Goal: Information Seeking & Learning: Check status

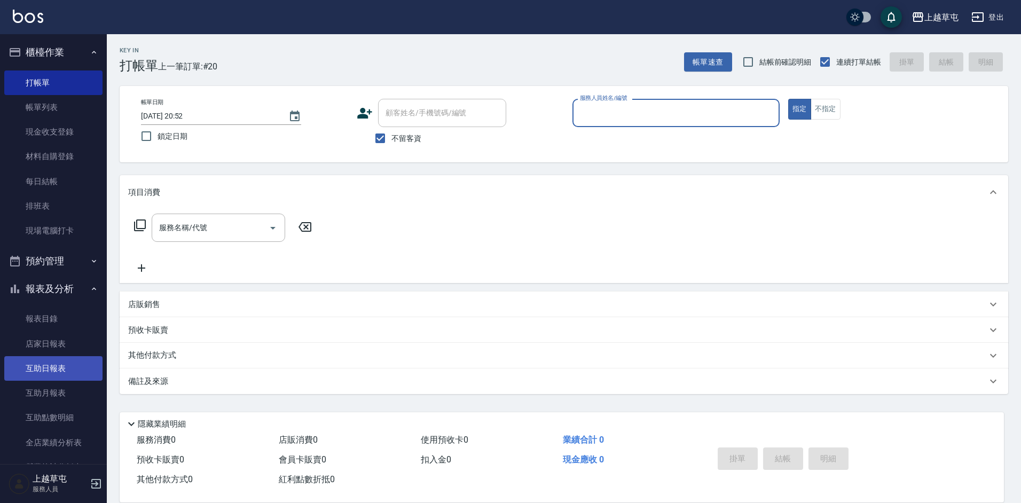
click at [69, 362] on link "互助日報表" at bounding box center [53, 368] width 98 height 25
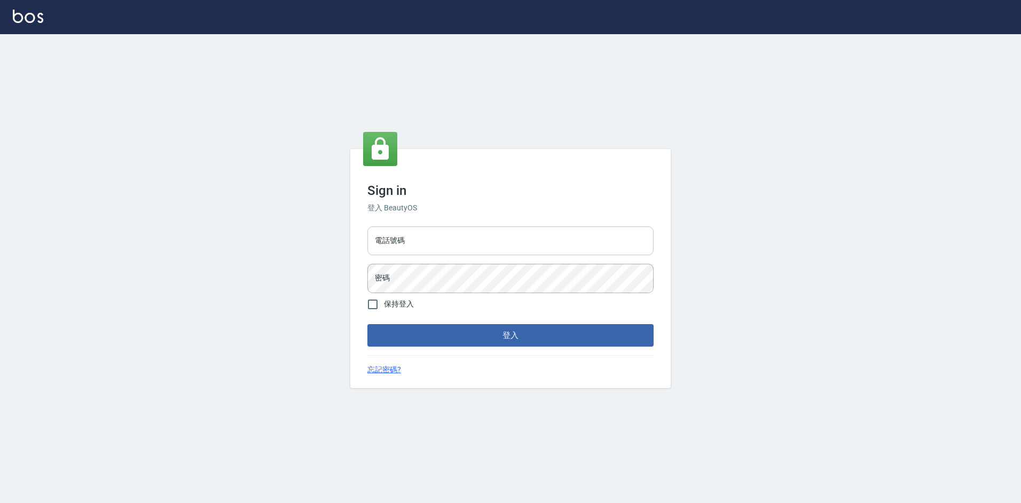
click at [400, 226] on div "電話號碼 電話號碼 密碼 密碼" at bounding box center [510, 259] width 295 height 75
click at [401, 231] on input "電話號碼" at bounding box center [511, 241] width 286 height 29
type input "2380118"
click at [368, 324] on button "登入" at bounding box center [511, 335] width 286 height 22
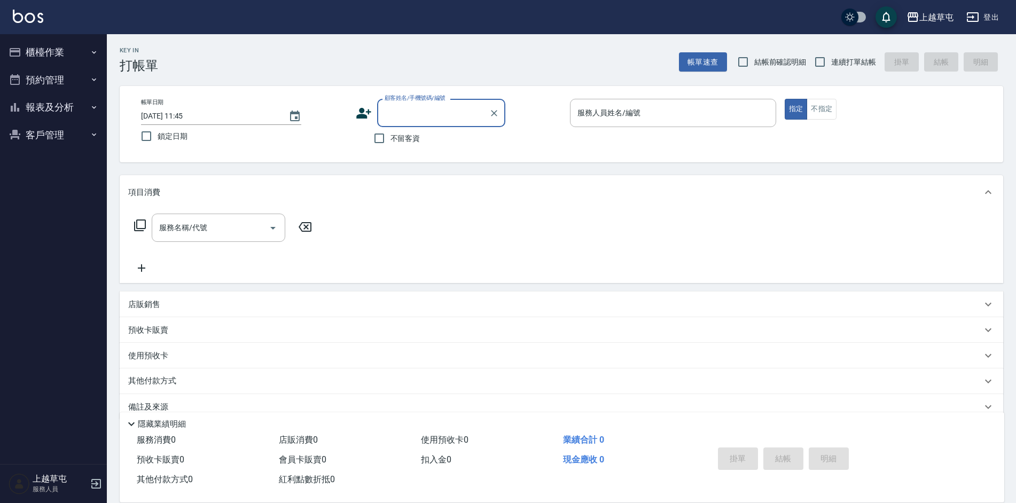
click at [56, 115] on button "報表及分析" at bounding box center [53, 107] width 98 height 28
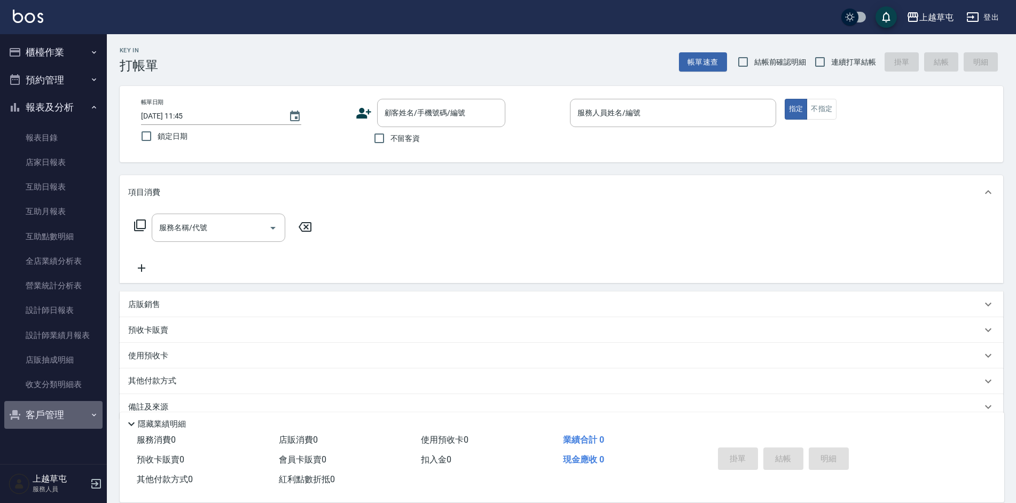
click at [78, 423] on button "客戶管理" at bounding box center [53, 415] width 98 height 28
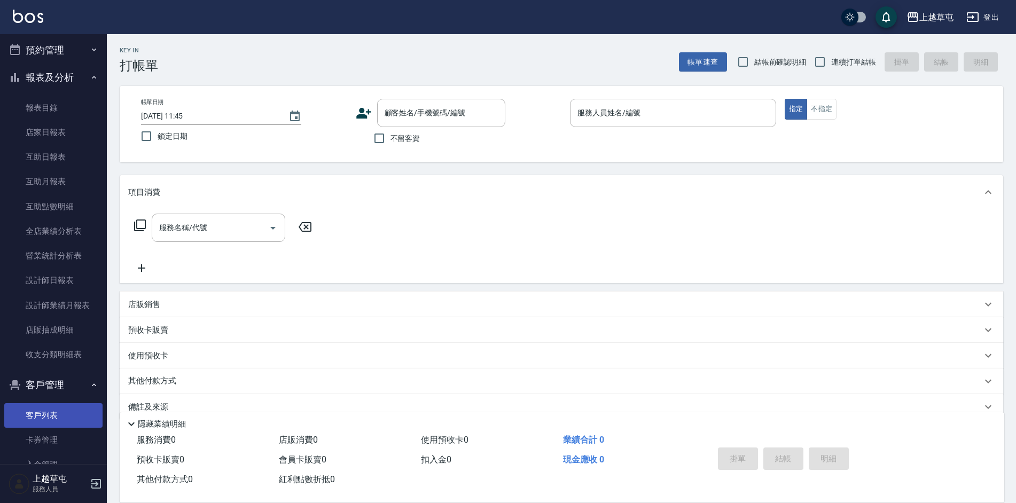
scroll to position [60, 0]
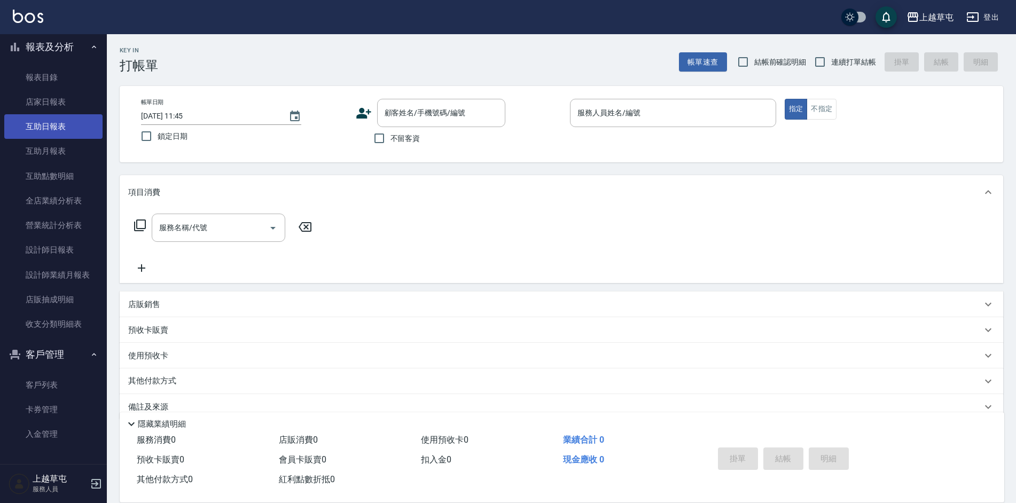
click at [53, 131] on link "互助日報表" at bounding box center [53, 126] width 98 height 25
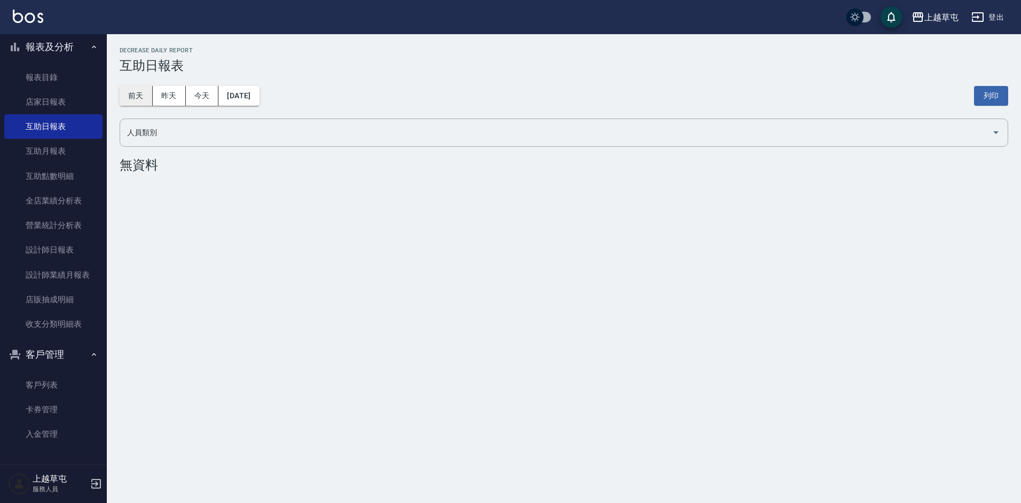
click at [138, 101] on button "前天" at bounding box center [136, 96] width 33 height 20
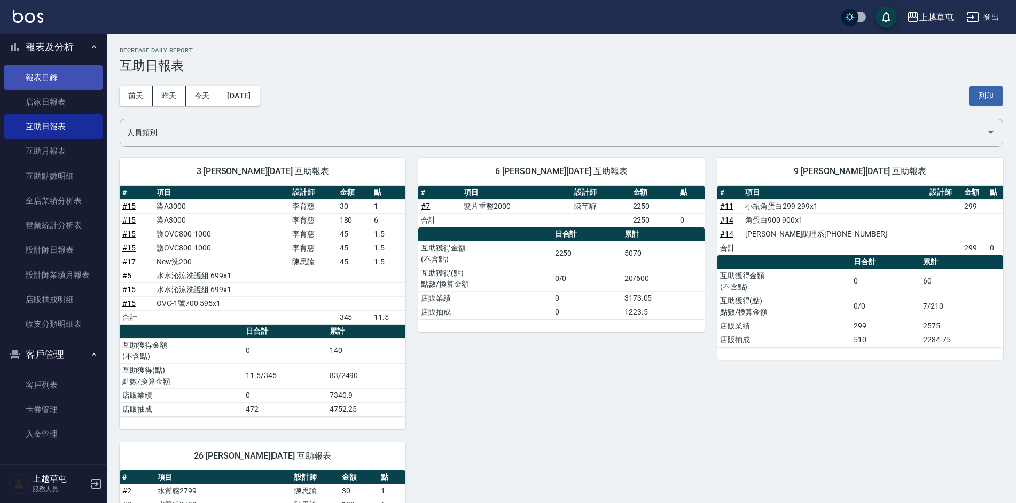
click at [53, 72] on link "報表目錄" at bounding box center [53, 77] width 98 height 25
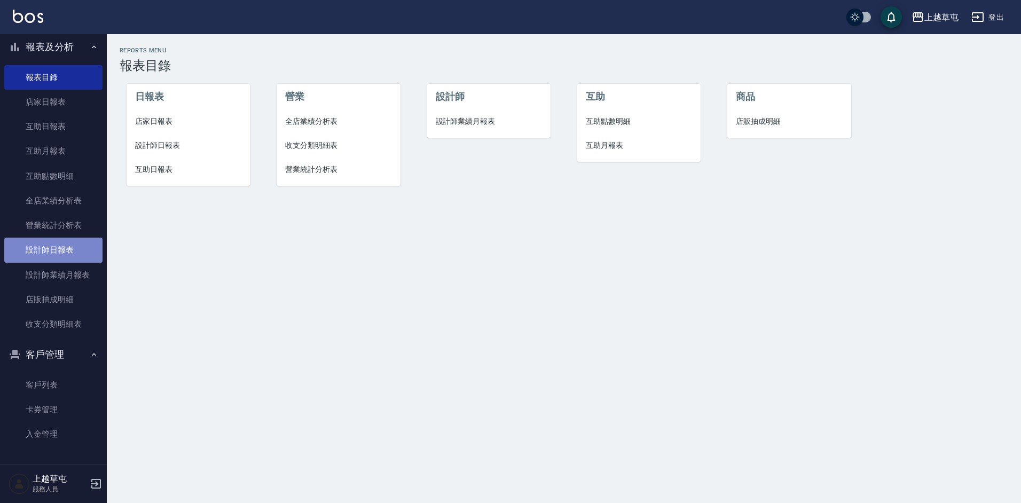
click at [65, 256] on link "設計師日報表" at bounding box center [53, 250] width 98 height 25
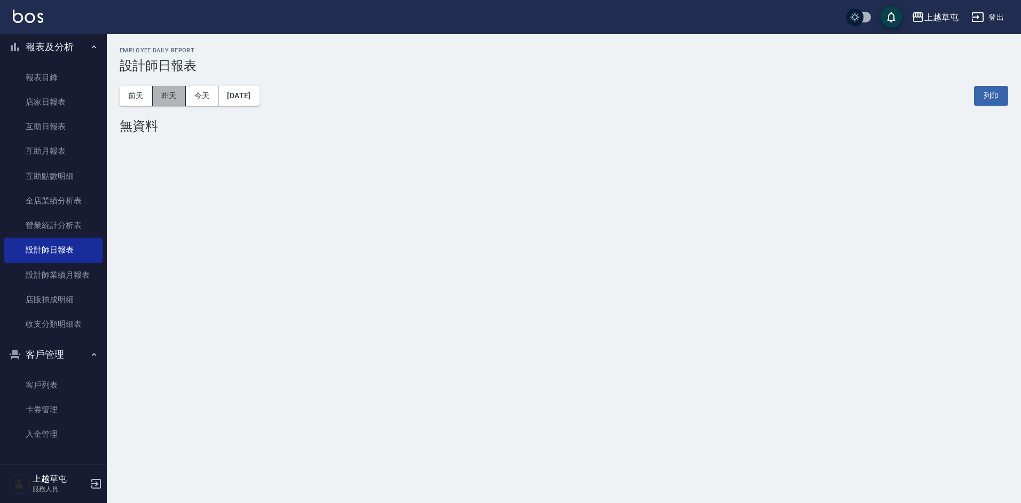
click at [173, 95] on button "昨天" at bounding box center [169, 96] width 33 height 20
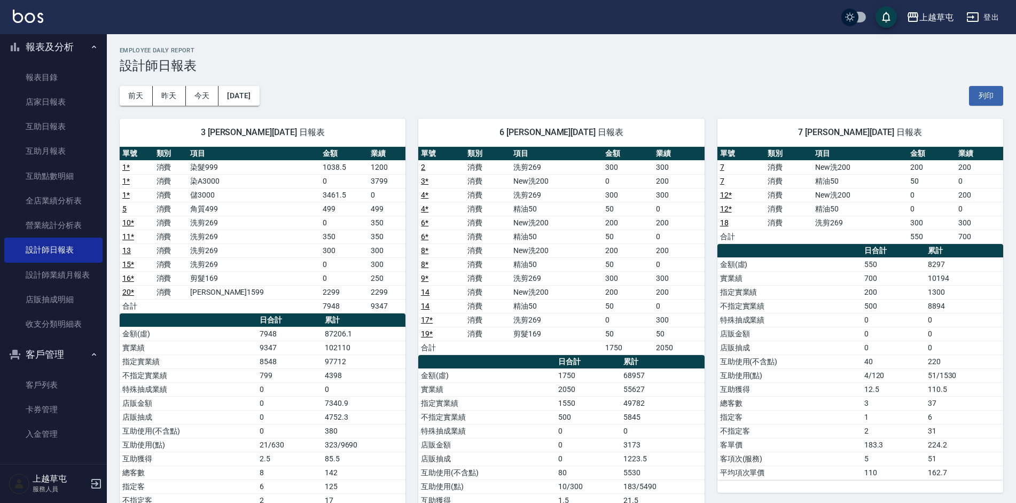
scroll to position [53, 0]
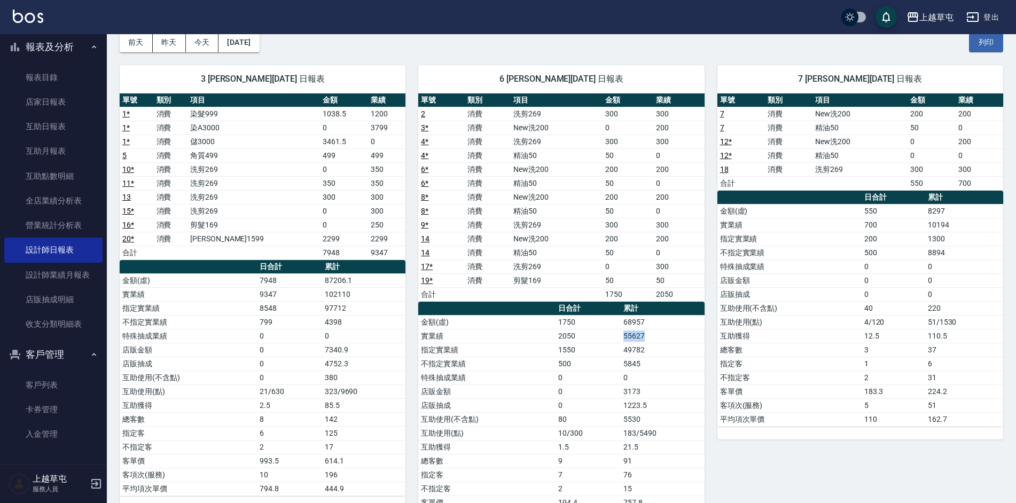
drag, startPoint x: 625, startPoint y: 338, endPoint x: 653, endPoint y: 338, distance: 28.8
click at [653, 338] on td "55627" at bounding box center [663, 336] width 84 height 14
click at [779, 480] on div "7 [PERSON_NAME][DATE] 日報表 單號 類別 項目 金額 業績 7 消費 New洗200 200 200 7 消費 精油50 50 0 12…" at bounding box center [854, 301] width 299 height 498
